Goal: Find specific page/section: Find specific page/section

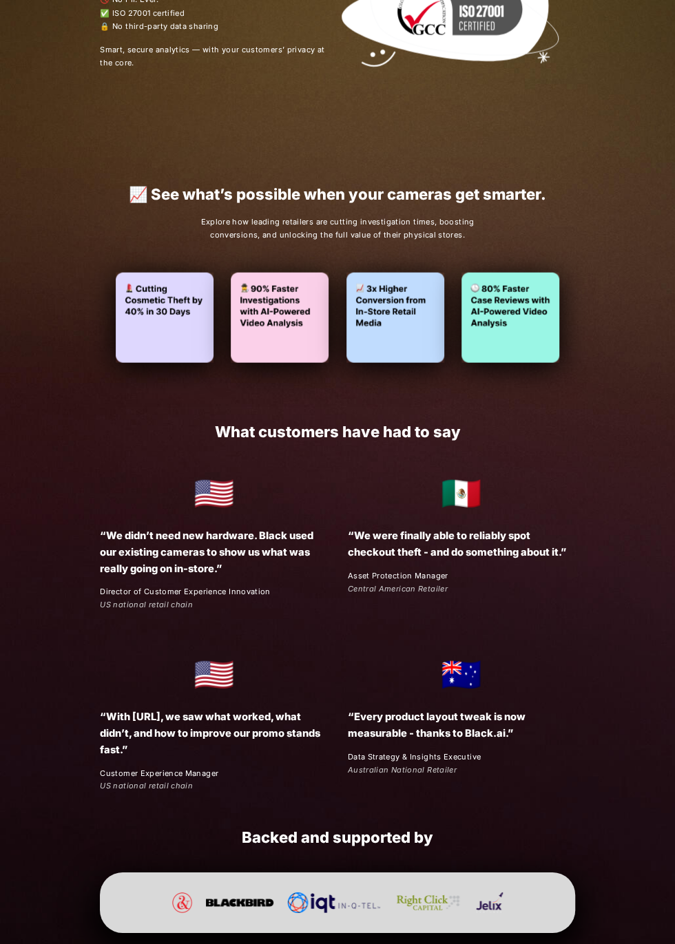
scroll to position [1596, 0]
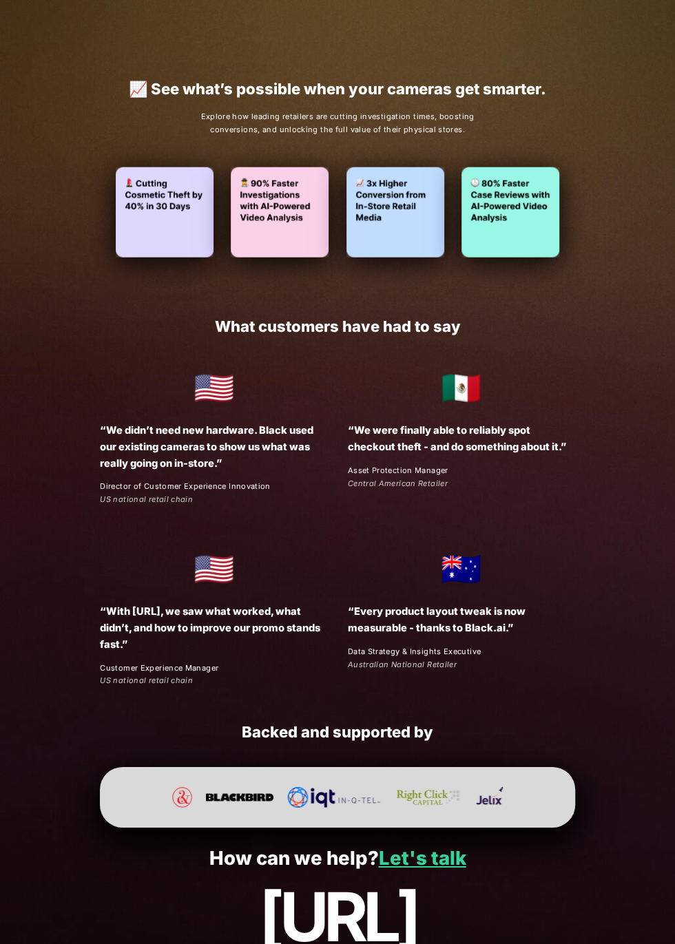
click at [446, 861] on link "Let's talk" at bounding box center [422, 858] width 87 height 23
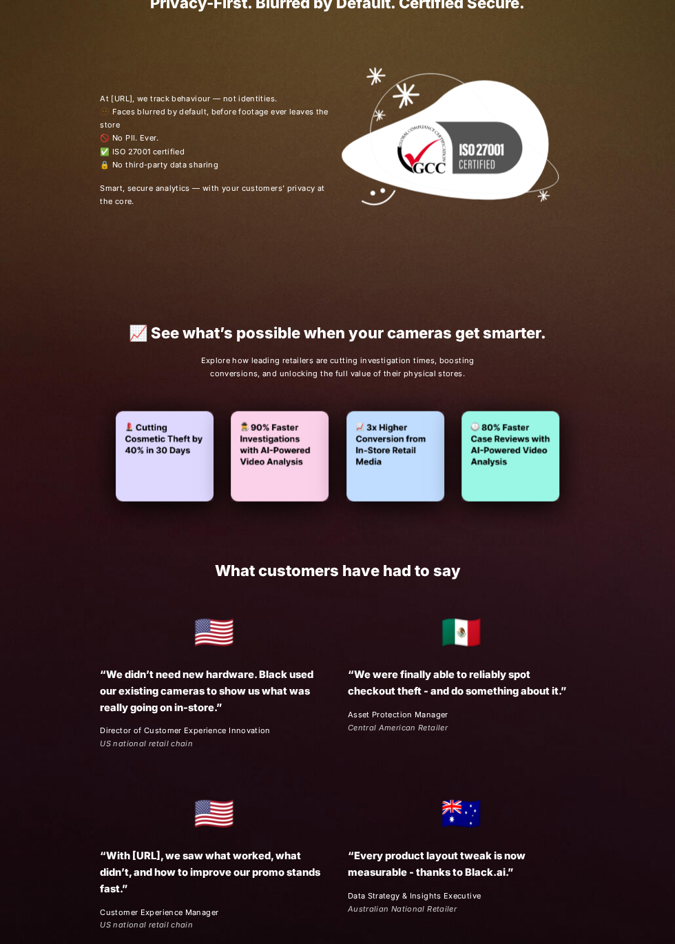
scroll to position [1233, 0]
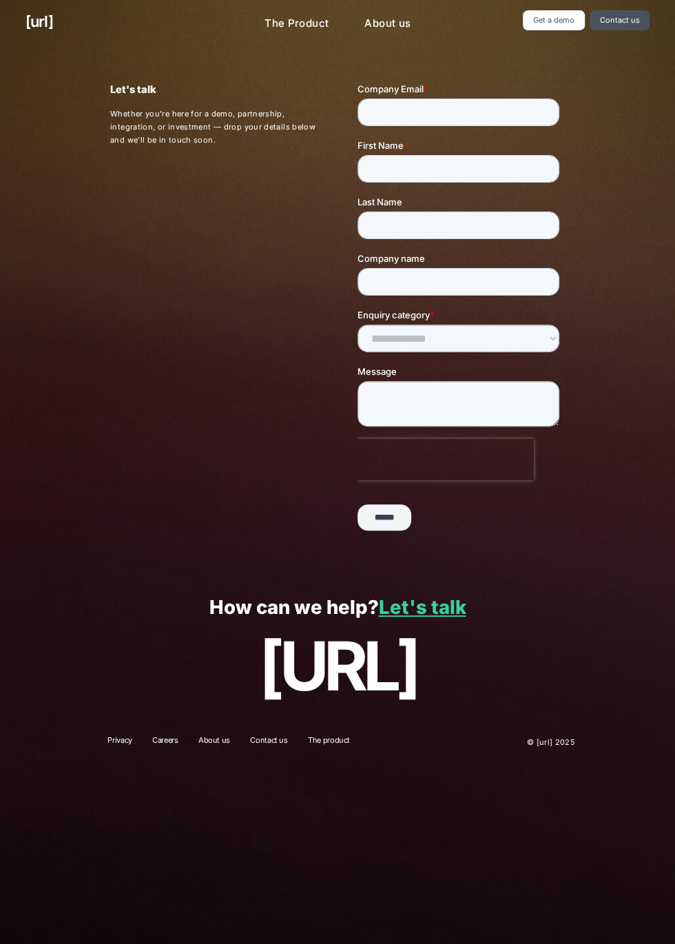
click at [319, 736] on link "The product" at bounding box center [328, 741] width 57 height 15
